Goal: Find specific page/section: Find specific page/section

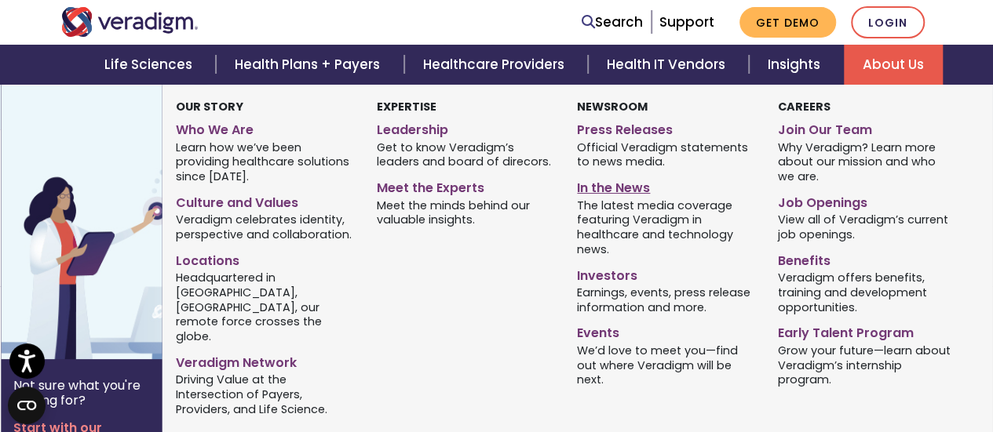
scroll to position [219, 0]
click at [813, 208] on link "Job Openings" at bounding box center [866, 200] width 177 height 23
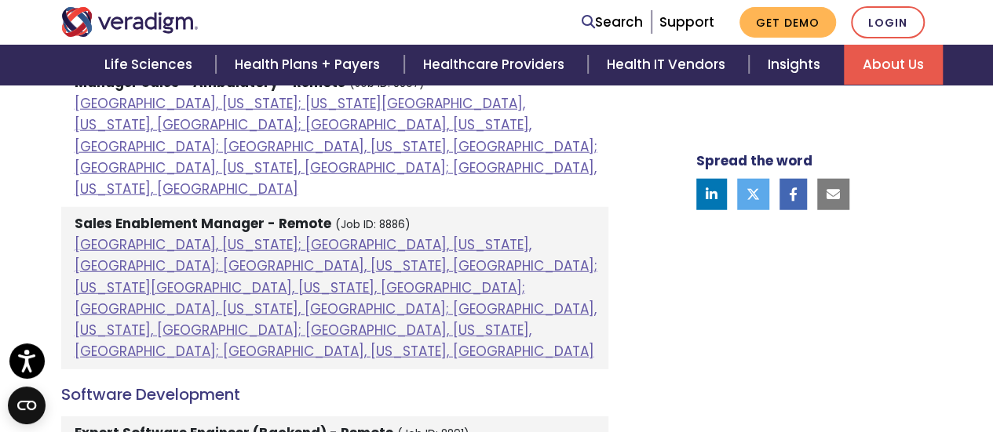
scroll to position [1926, 0]
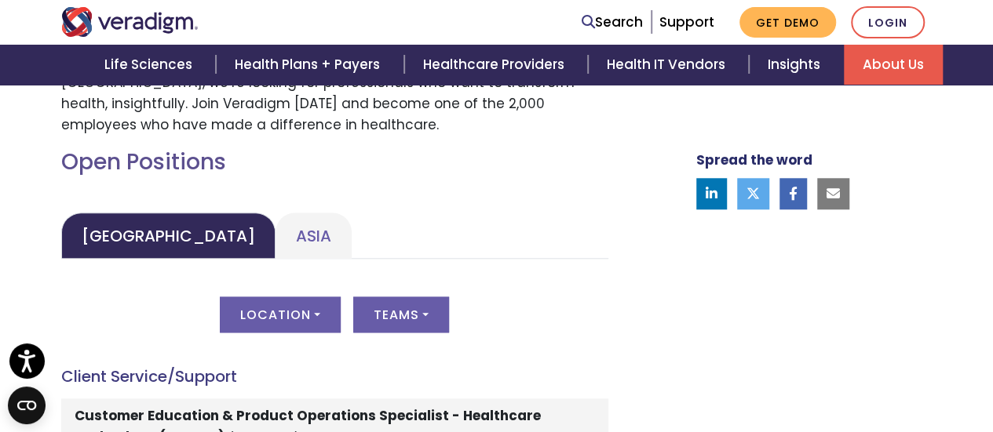
scroll to position [708, 0]
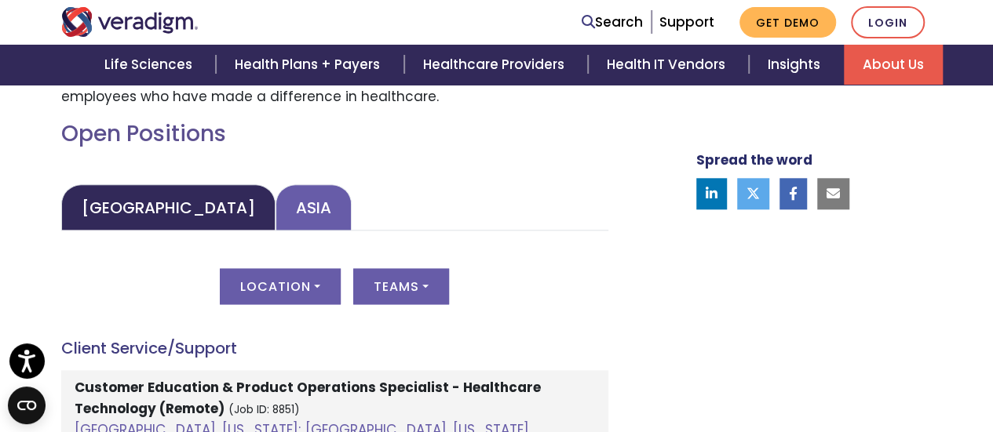
drag, startPoint x: 248, startPoint y: 180, endPoint x: 250, endPoint y: 199, distance: 19.0
click at [275, 199] on link "Asia" at bounding box center [313, 207] width 76 height 46
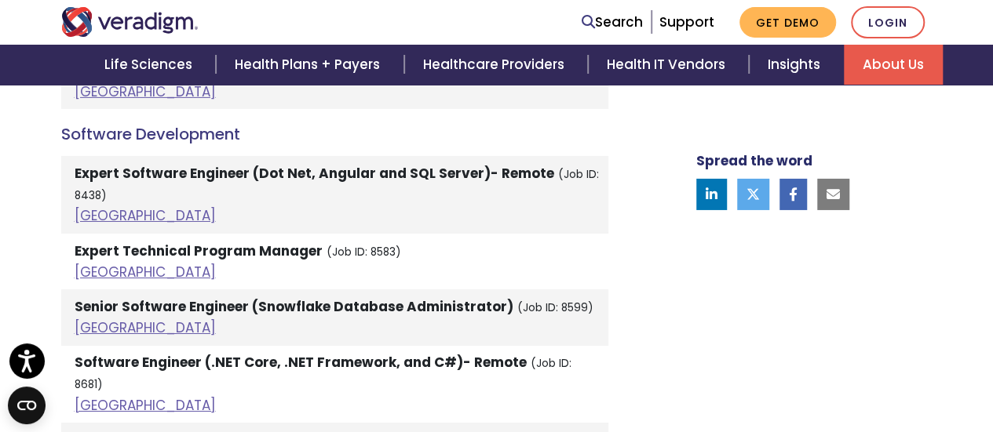
scroll to position [2557, 0]
click at [191, 163] on strong "Expert Software Engineer (Dot Net, Angular and SQL Server)- Remote" at bounding box center [314, 172] width 479 height 19
click at [344, 178] on li "Expert Software Engineer (Dot Net, Angular and SQL Server)- Remote (Job ID: 843…" at bounding box center [334, 194] width 547 height 78
click at [99, 206] on link "India" at bounding box center [145, 215] width 141 height 19
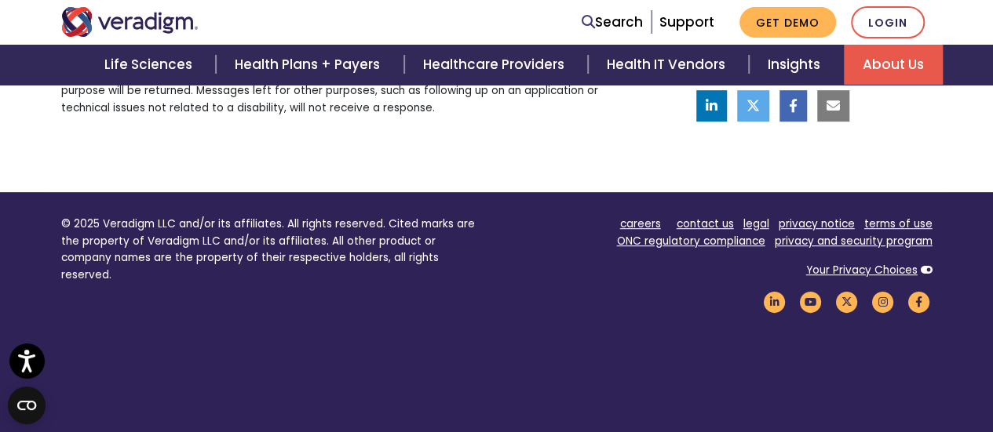
scroll to position [3399, 0]
